Goal: Navigation & Orientation: Find specific page/section

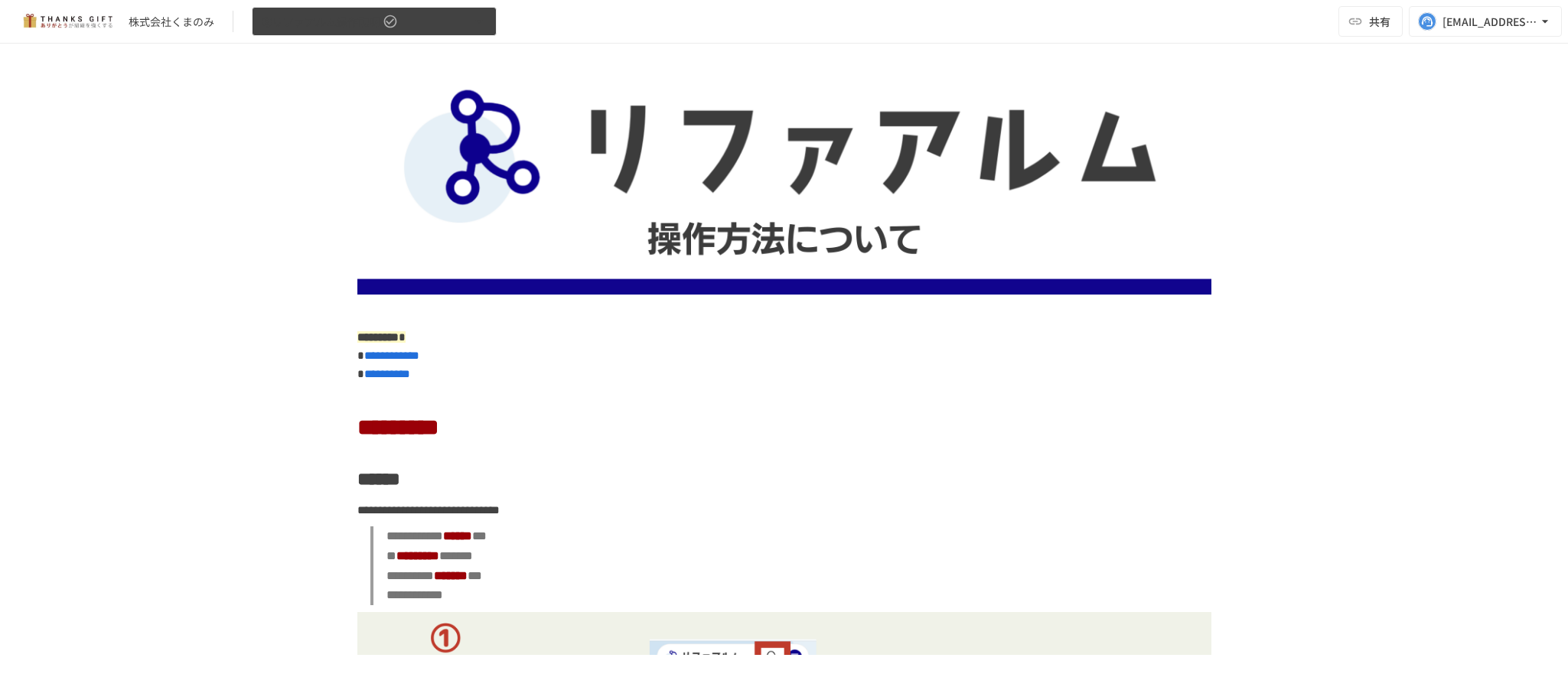
click at [410, 22] on button "③リファアルム操作説明" at bounding box center [374, 22] width 245 height 30
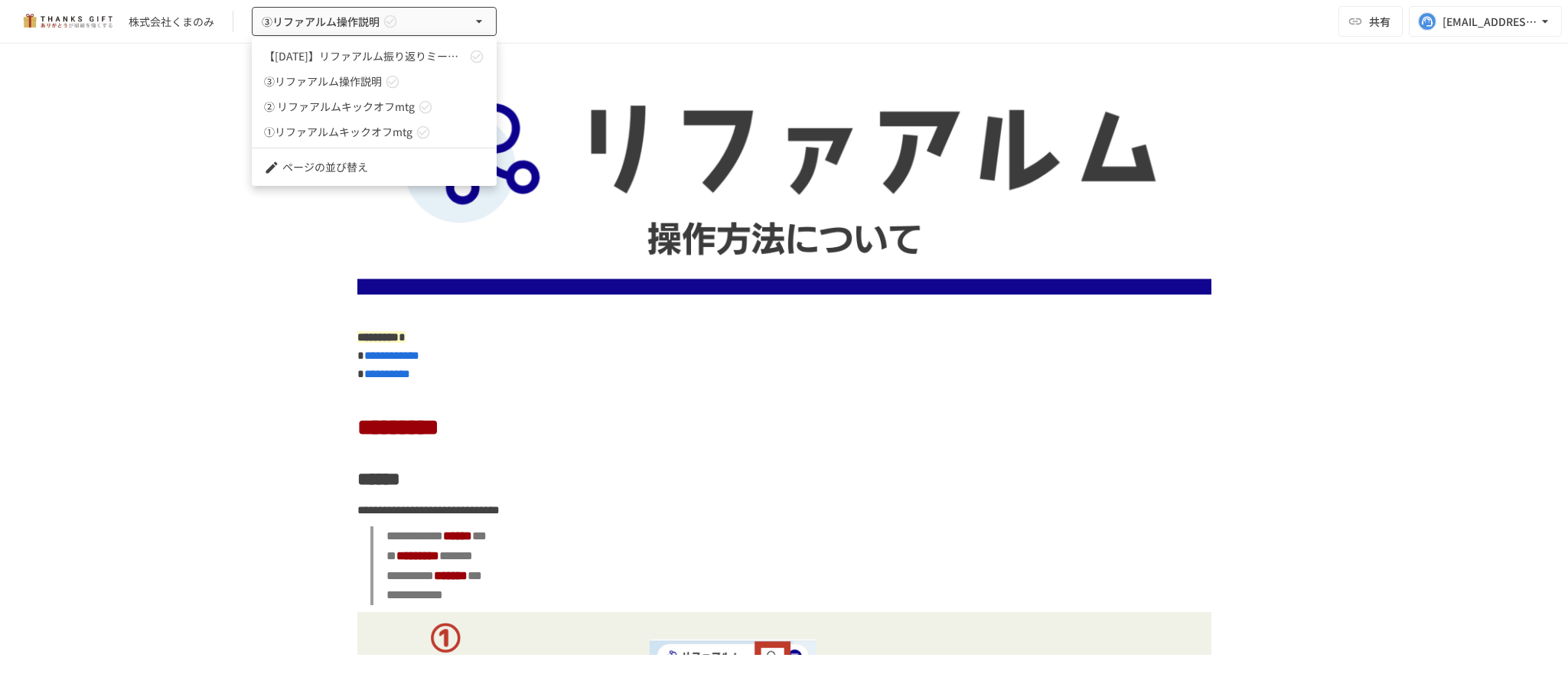
click at [290, 100] on span "② リファアルムキックオフmtg" at bounding box center [339, 107] width 151 height 16
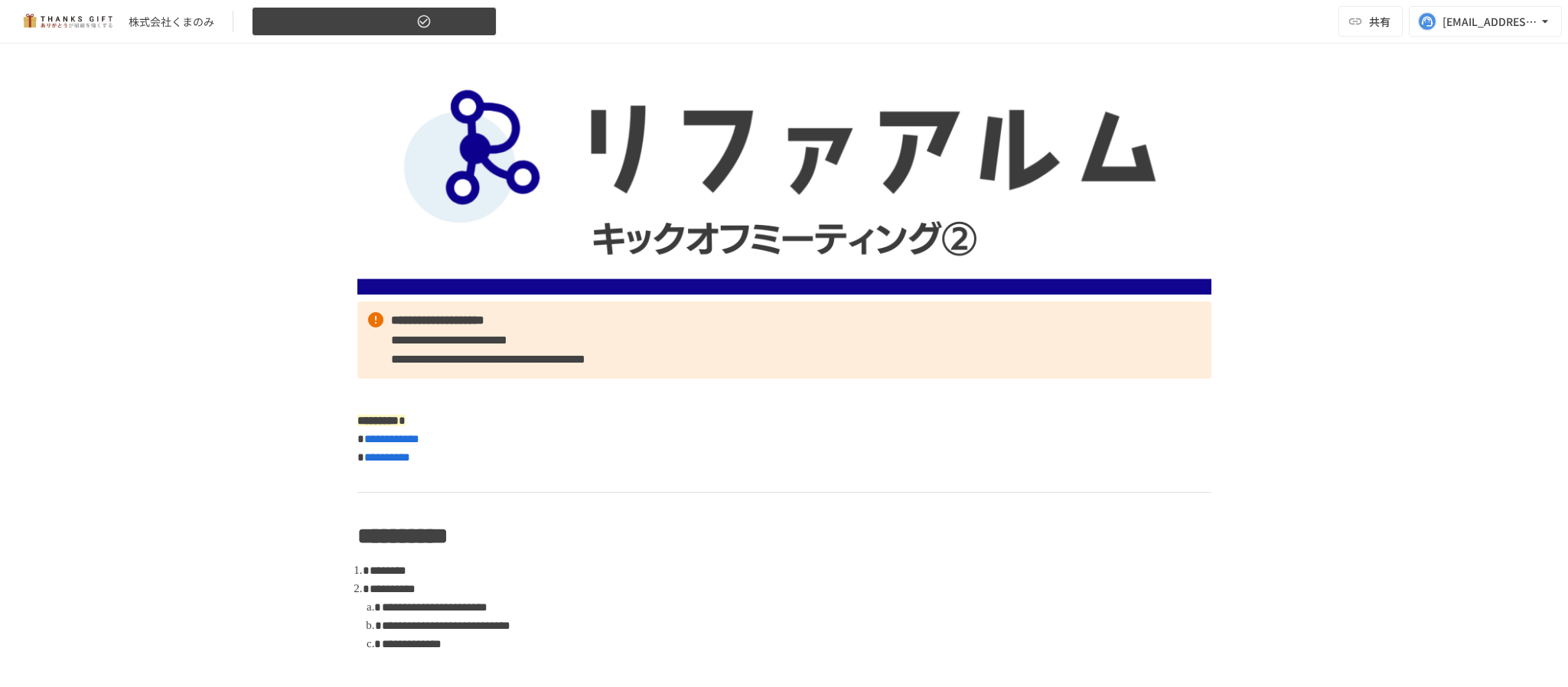
click at [386, 26] on span "② リファアルムキックオフmtg" at bounding box center [337, 21] width 152 height 19
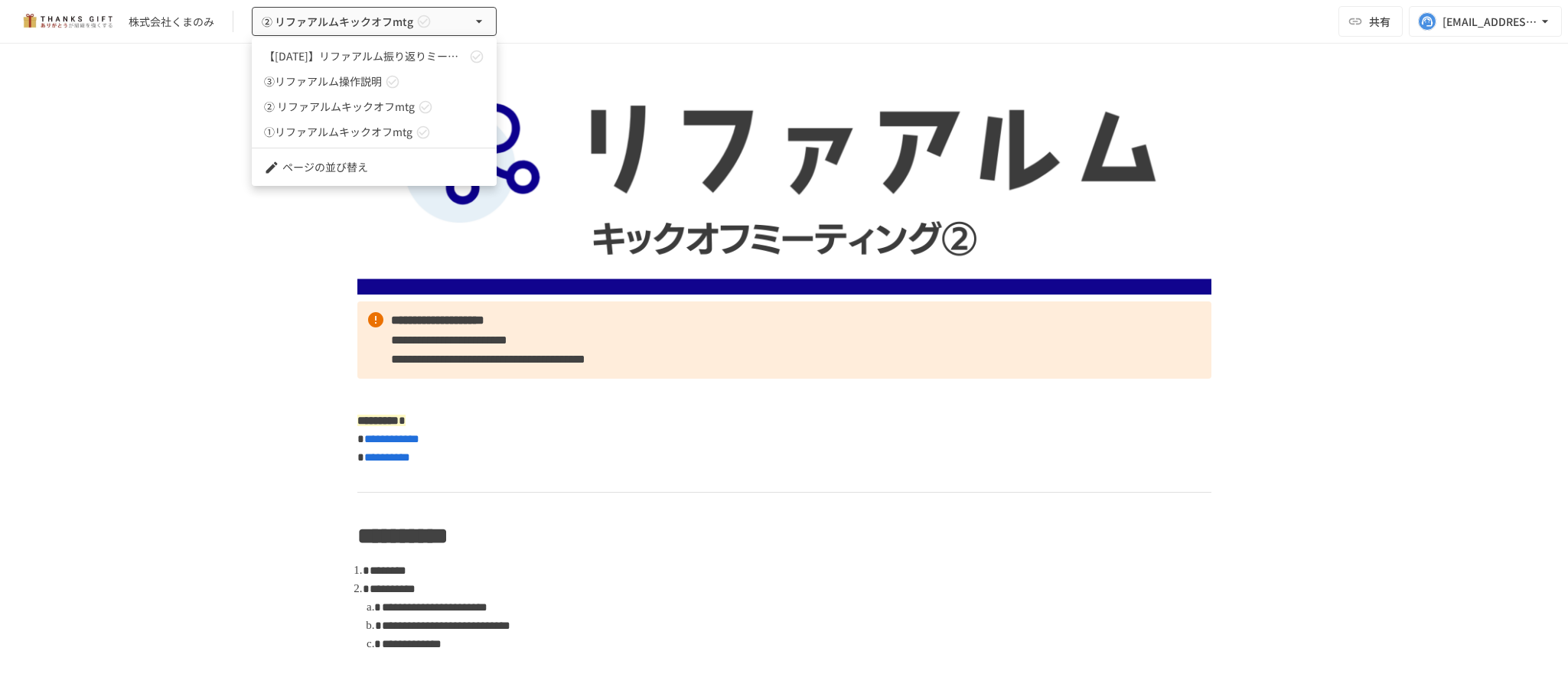
click at [365, 73] on span "③リファアルム操作説明" at bounding box center [323, 81] width 117 height 16
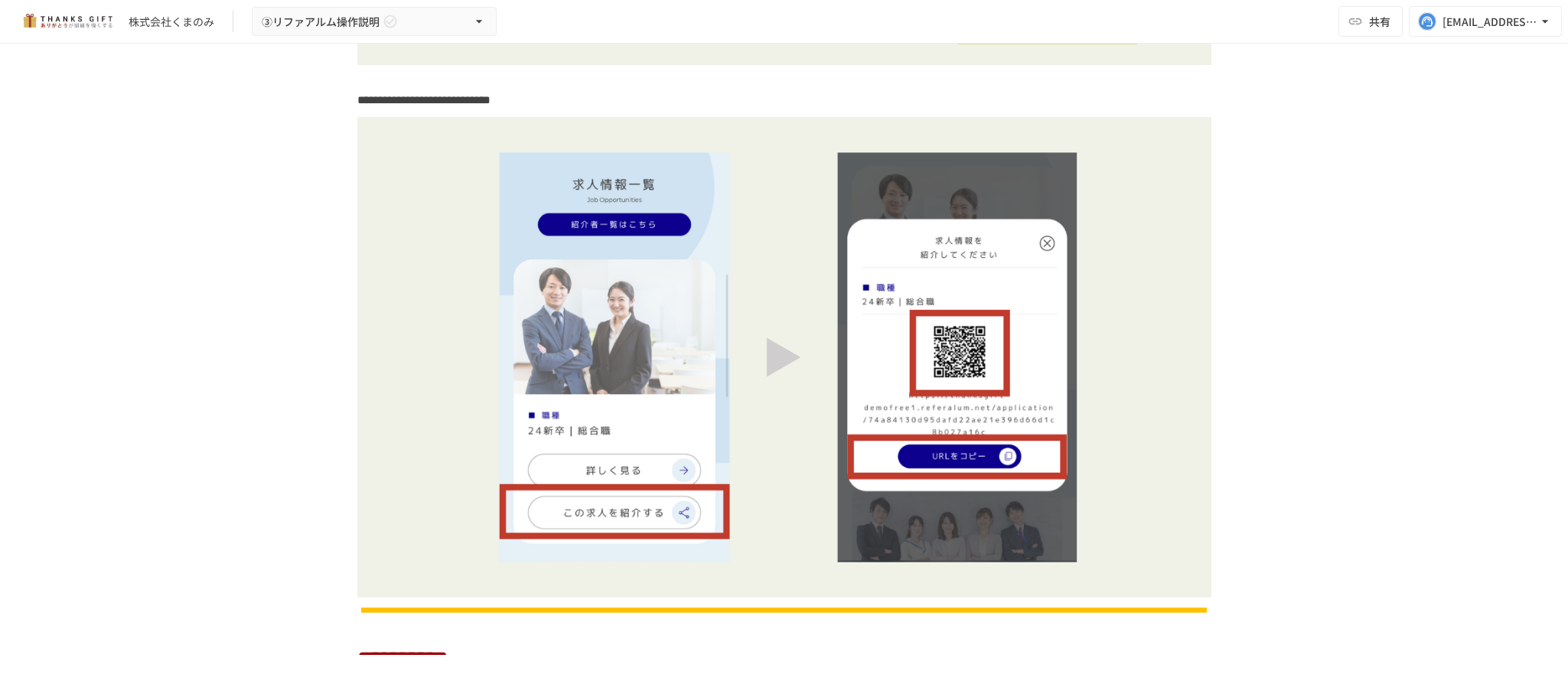
scroll to position [1732, 0]
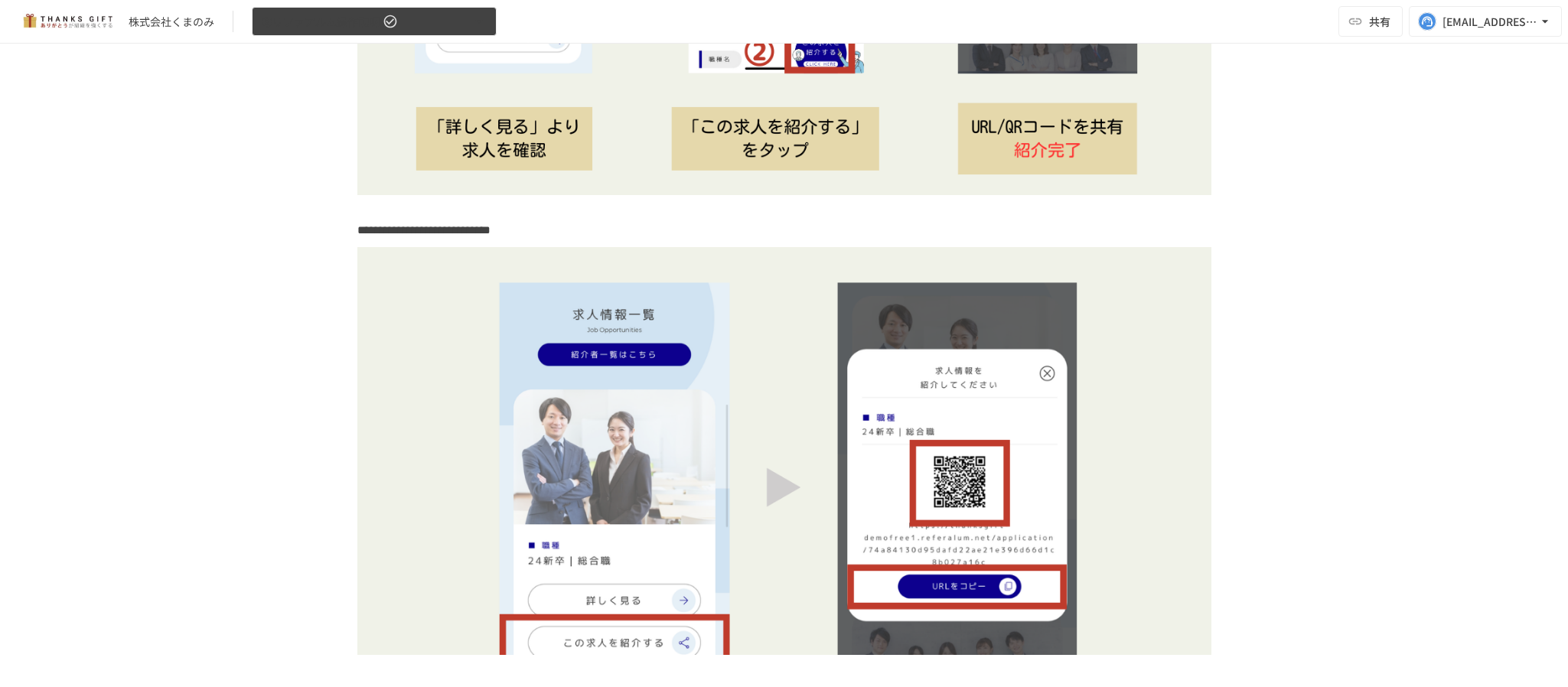
click at [383, 22] on icon "button" at bounding box center [391, 22] width 16 height 16
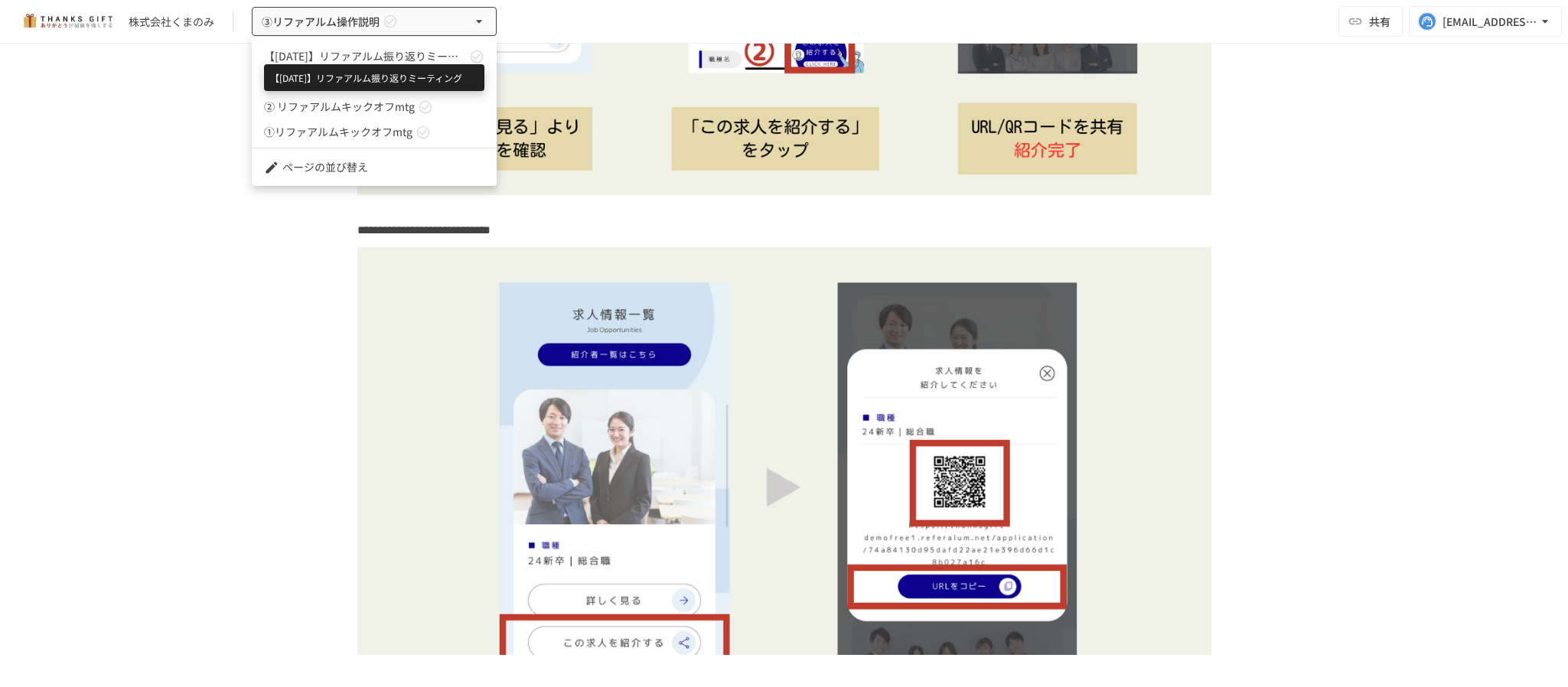
click at [377, 50] on span "【[DATE]】リファアルム振り返りミーティング" at bounding box center [365, 56] width 202 height 16
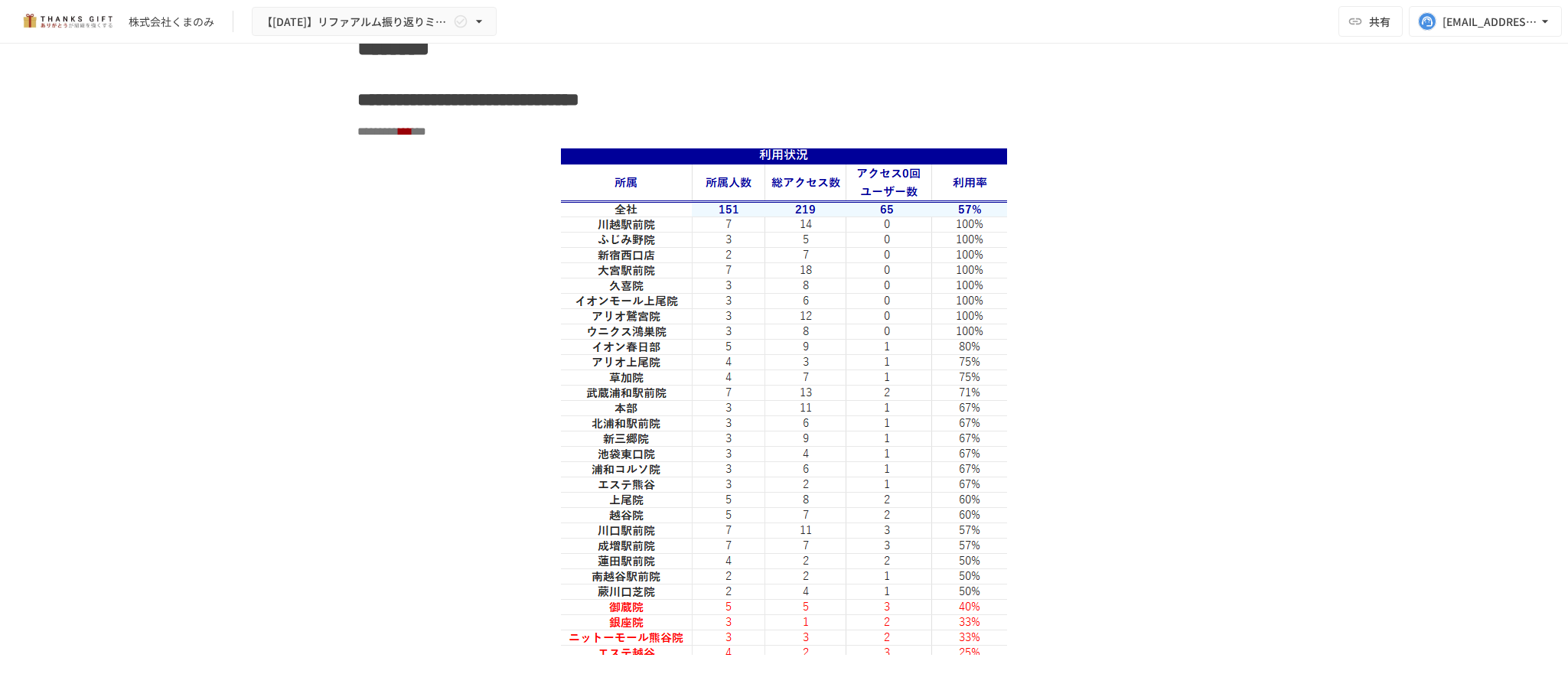
scroll to position [1951, 0]
